Goal: Task Accomplishment & Management: Manage account settings

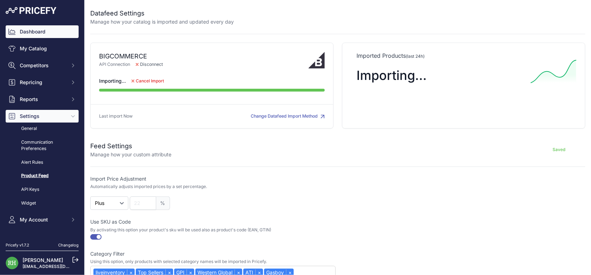
click at [30, 38] on link "Dashboard" at bounding box center [42, 31] width 73 height 13
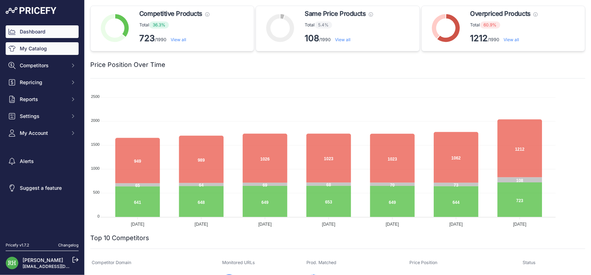
click at [38, 55] on link "My Catalog" at bounding box center [42, 48] width 73 height 13
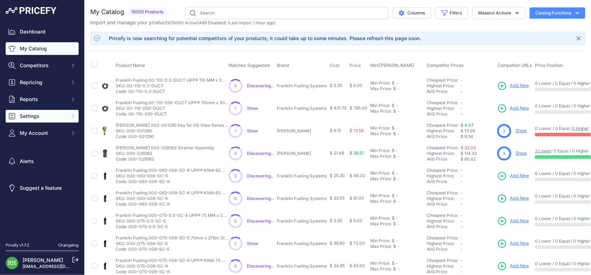
click at [79, 123] on button "Settings" at bounding box center [42, 116] width 73 height 13
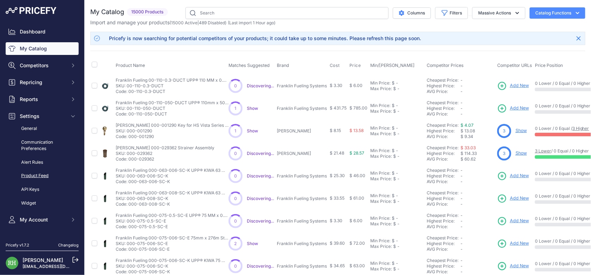
click at [44, 182] on link "Product Feed" at bounding box center [42, 176] width 73 height 12
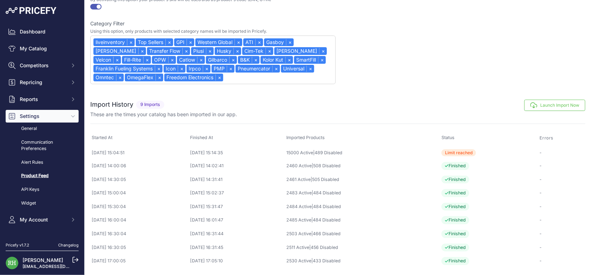
scroll to position [317, 0]
click at [45, 55] on link "My Catalog" at bounding box center [42, 48] width 73 height 13
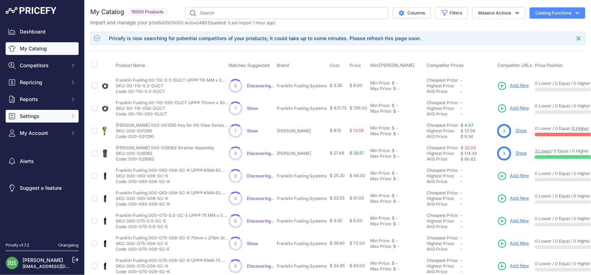
click at [65, 123] on button "Settings" at bounding box center [42, 116] width 73 height 13
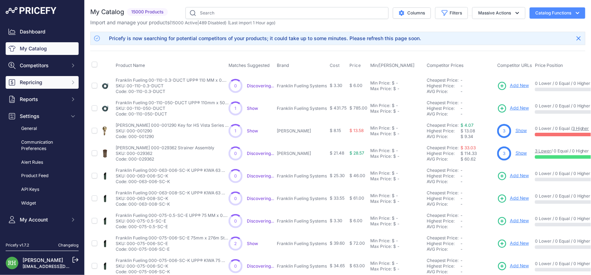
click at [31, 86] on span "Repricing" at bounding box center [43, 82] width 46 height 7
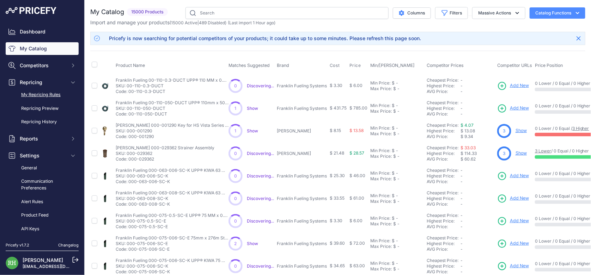
click at [50, 101] on link "My Repricing Rules" at bounding box center [42, 95] width 73 height 12
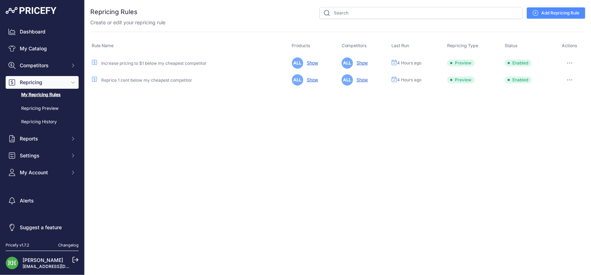
click at [564, 68] on button "button" at bounding box center [570, 63] width 14 height 10
click at [545, 95] on button "Run Preview" at bounding box center [561, 89] width 45 height 11
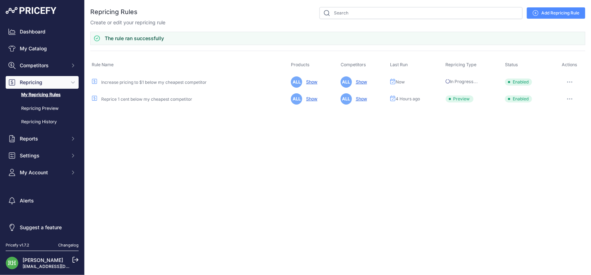
click at [569, 104] on button "button" at bounding box center [570, 99] width 14 height 10
click at [545, 131] on button "Run Preview" at bounding box center [561, 125] width 45 height 11
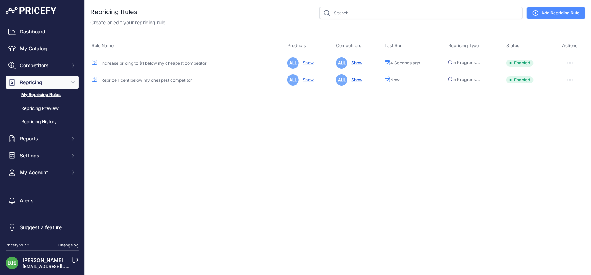
click at [183, 165] on div "Close You are not connected to the internet." at bounding box center [338, 137] width 506 height 275
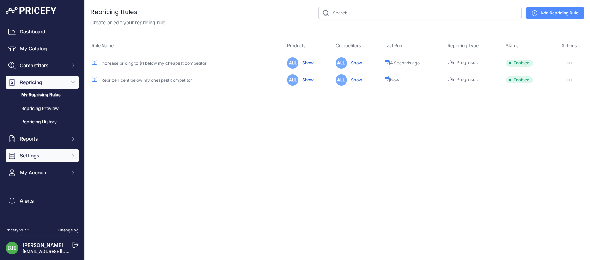
click at [61, 159] on span "Settings" at bounding box center [43, 155] width 46 height 7
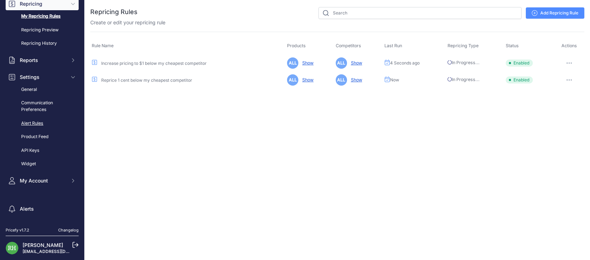
scroll to position [79, 0]
click at [59, 143] on link "Product Feed" at bounding box center [42, 136] width 73 height 12
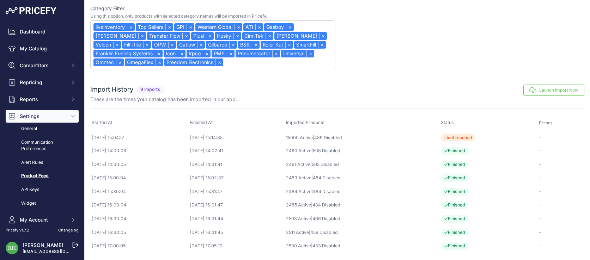
scroll to position [285, 0]
